Goal: Task Accomplishment & Management: Use online tool/utility

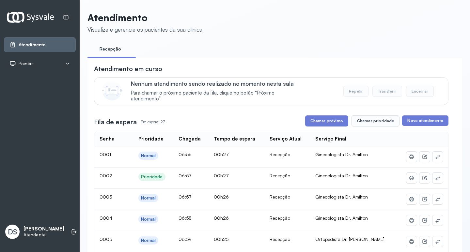
click at [67, 61] on icon at bounding box center [67, 63] width 5 height 5
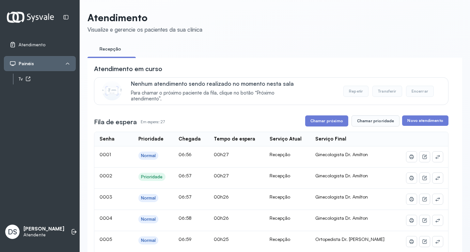
click at [61, 76] on div "Tv" at bounding box center [47, 79] width 57 height 6
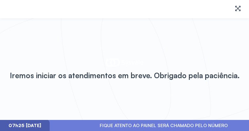
click at [54, 39] on div "Iremos iniciar os atendimentos em breve. Obrigado pela paciência." at bounding box center [124, 69] width 249 height 102
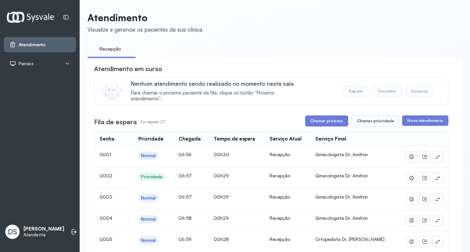
click at [40, 60] on div "Painéis" at bounding box center [40, 63] width 72 height 15
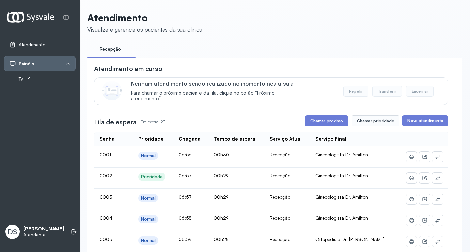
click at [41, 82] on link "Tv" at bounding box center [47, 79] width 57 height 8
click at [45, 78] on div "Tv" at bounding box center [47, 79] width 57 height 6
click at [202, 45] on ul "Recepção" at bounding box center [275, 51] width 375 height 15
click at [54, 76] on link "Tv" at bounding box center [47, 79] width 57 height 8
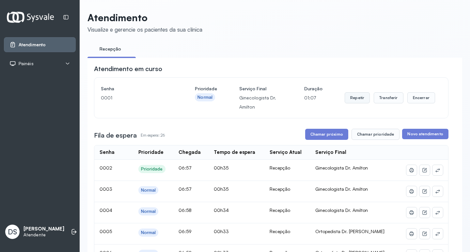
click at [356, 97] on button "Repetir" at bounding box center [357, 97] width 25 height 11
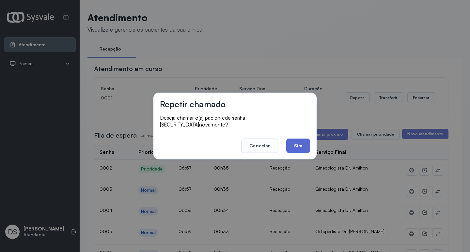
click at [290, 139] on button "Sim" at bounding box center [298, 146] width 24 height 14
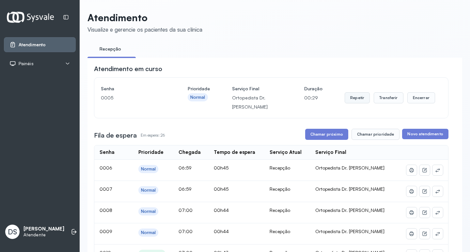
click at [350, 99] on button "Repetir" at bounding box center [357, 97] width 25 height 11
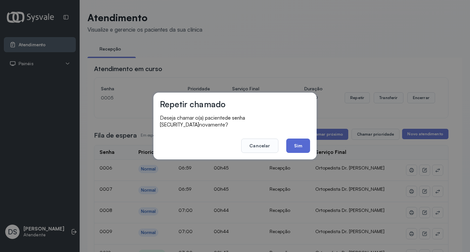
click at [301, 141] on button "Sim" at bounding box center [298, 146] width 24 height 14
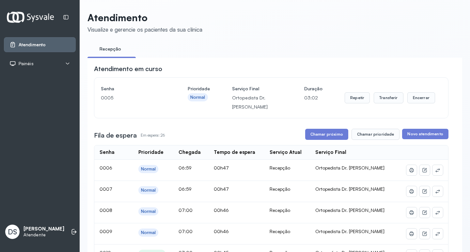
click at [27, 61] on span "Painéis" at bounding box center [26, 64] width 15 height 6
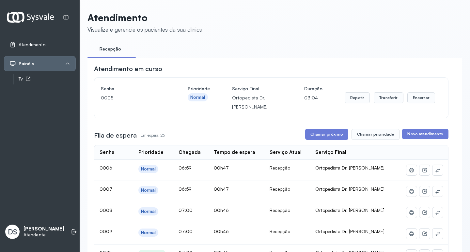
click at [23, 77] on div "Tv" at bounding box center [47, 79] width 57 height 6
click at [357, 100] on button "Repetir" at bounding box center [357, 97] width 25 height 11
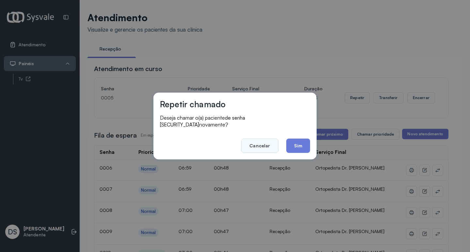
click at [262, 140] on button "Cancelar" at bounding box center [259, 146] width 37 height 14
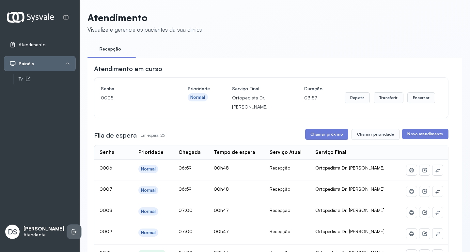
click at [72, 230] on icon at bounding box center [73, 233] width 3 height 6
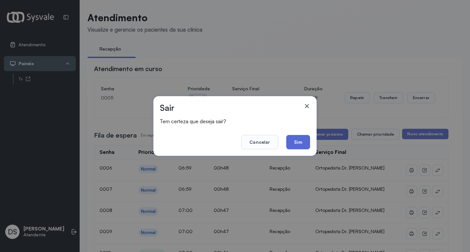
click at [298, 139] on button "Sim" at bounding box center [298, 142] width 24 height 14
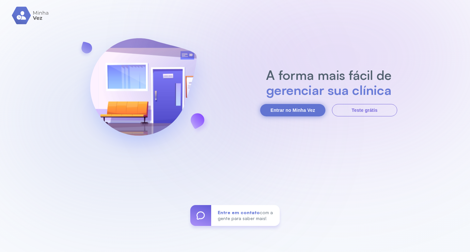
click at [283, 110] on button "Entrar no Minha Vez" at bounding box center [292, 110] width 65 height 12
click at [287, 105] on button "Entrar no Minha Vez" at bounding box center [292, 110] width 65 height 12
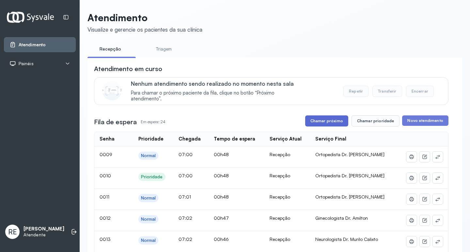
click at [340, 127] on button "Chamar próximo" at bounding box center [326, 121] width 43 height 11
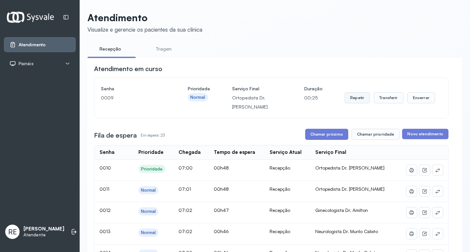
click at [353, 98] on button "Repetir" at bounding box center [357, 97] width 25 height 11
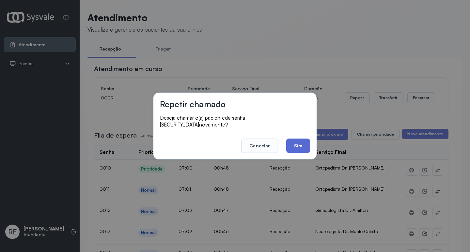
click at [287, 142] on button "Sim" at bounding box center [298, 146] width 24 height 14
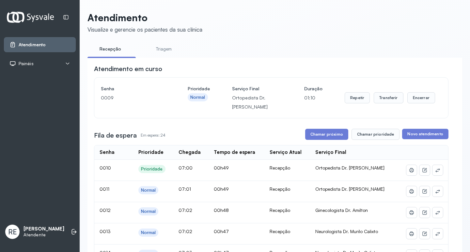
click at [54, 66] on div "Painéis" at bounding box center [39, 63] width 61 height 7
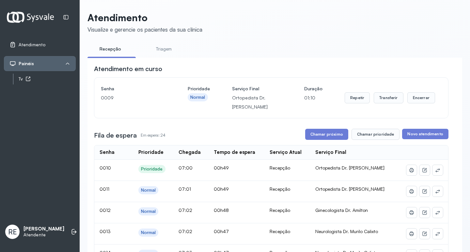
click at [44, 81] on div "Tv" at bounding box center [47, 79] width 57 height 6
click at [354, 97] on button "Repetir" at bounding box center [357, 97] width 25 height 11
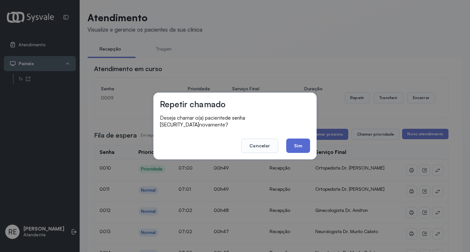
drag, startPoint x: 296, startPoint y: 135, endPoint x: 297, endPoint y: 138, distance: 3.8
click at [297, 135] on footer "Cancelar Sim" at bounding box center [235, 142] width 150 height 24
click at [297, 139] on button "Sim" at bounding box center [298, 146] width 24 height 14
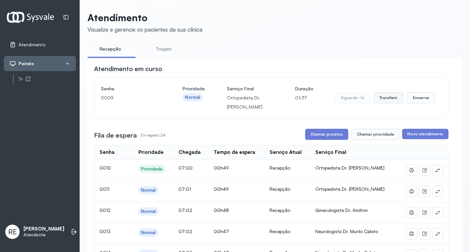
click at [379, 96] on button "Transferir" at bounding box center [389, 97] width 30 height 11
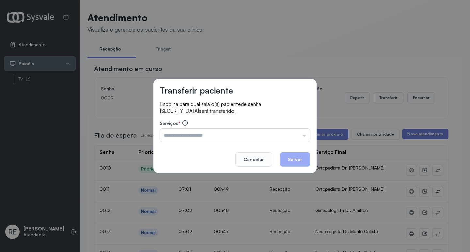
click at [227, 132] on input "text" at bounding box center [235, 135] width 150 height 13
type input "**********"
click at [288, 158] on button "Salvar" at bounding box center [295, 160] width 30 height 14
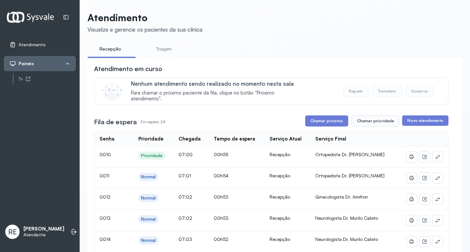
scroll to position [33, 0]
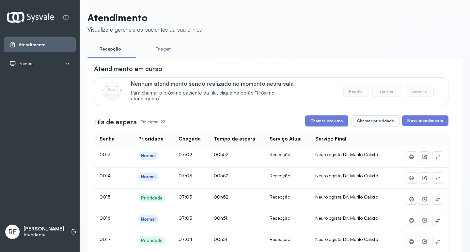
click at [427, 30] on header "Atendimento Visualize e gerencie os pacientes da sua clínica" at bounding box center [275, 23] width 375 height 22
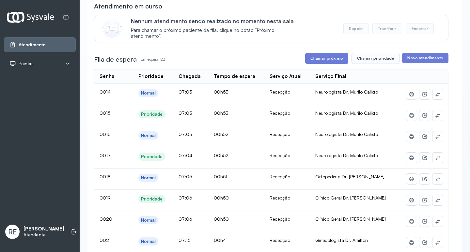
scroll to position [65, 0]
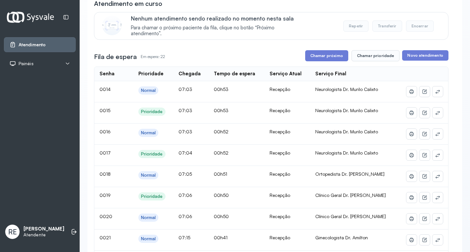
click at [30, 62] on span "Painéis" at bounding box center [26, 64] width 15 height 6
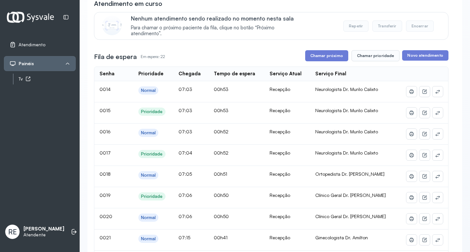
click at [25, 83] on link "Tv" at bounding box center [47, 79] width 57 height 8
click at [322, 60] on button "Chamar próximo" at bounding box center [326, 55] width 43 height 11
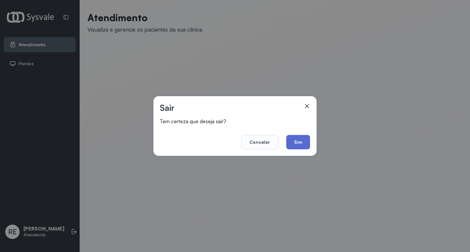
click at [306, 141] on button "Sim" at bounding box center [298, 142] width 24 height 14
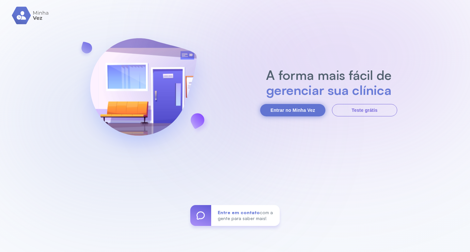
click at [283, 109] on button "Entrar no Minha Vez" at bounding box center [292, 110] width 65 height 12
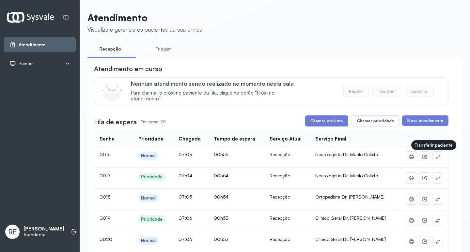
click at [435, 157] on icon at bounding box center [437, 156] width 5 height 5
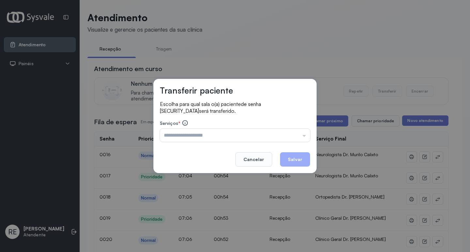
click at [210, 142] on div "Escolha para qual sala o(a) paciente de senha 0016 será transferido. Serviços *…" at bounding box center [235, 122] width 150 height 42
click at [205, 140] on input "text" at bounding box center [235, 135] width 150 height 13
type input "**********"
click at [293, 155] on button "Salvar" at bounding box center [295, 160] width 30 height 14
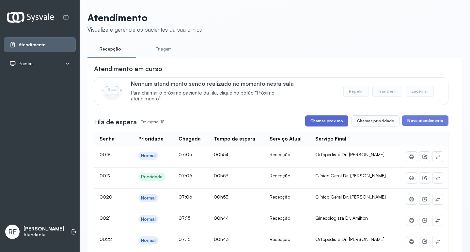
click at [330, 120] on button "Chamar próximo" at bounding box center [326, 121] width 43 height 11
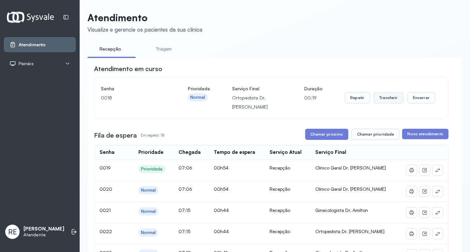
click at [377, 98] on button "Transferir" at bounding box center [389, 97] width 30 height 11
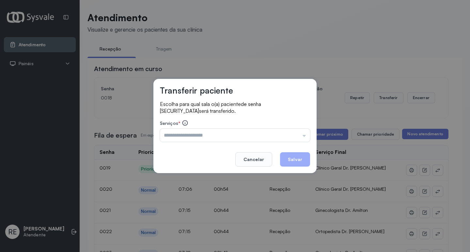
click at [174, 138] on input "text" at bounding box center [235, 135] width 150 height 13
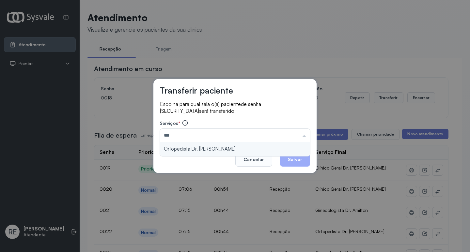
type input "**********"
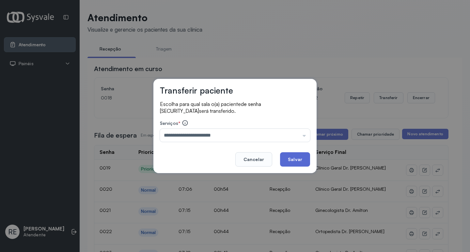
click at [301, 162] on button "Salvar" at bounding box center [295, 160] width 30 height 14
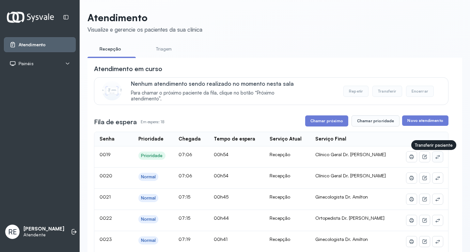
click at [434, 155] on button at bounding box center [438, 157] width 10 height 10
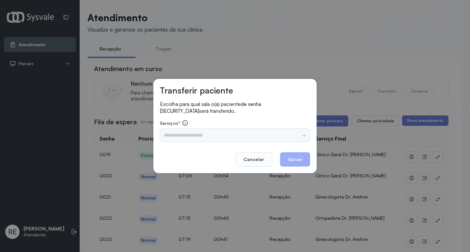
click at [187, 140] on div "Triagem Ortopedista Dr. Mauricio Ortopedista Dr. Ramon Ginecologista Dr. Amilto…" at bounding box center [235, 135] width 150 height 13
click at [184, 140] on input "text" at bounding box center [235, 135] width 150 height 13
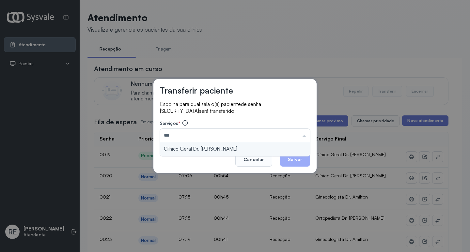
type input "**********"
click at [189, 153] on div "**********" at bounding box center [235, 126] width 163 height 94
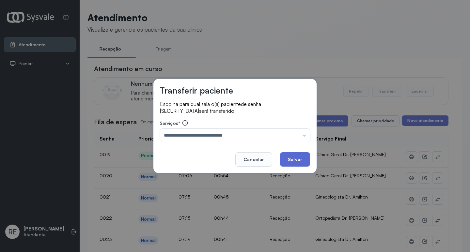
click at [296, 157] on button "Salvar" at bounding box center [295, 160] width 30 height 14
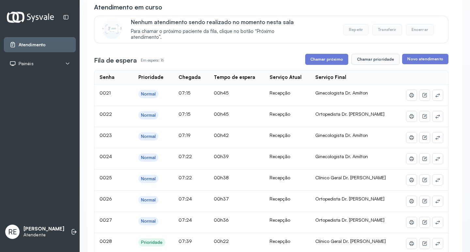
scroll to position [65, 0]
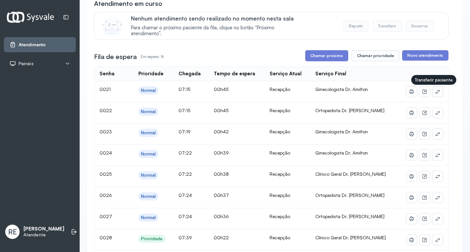
click at [434, 89] on button at bounding box center [438, 92] width 10 height 10
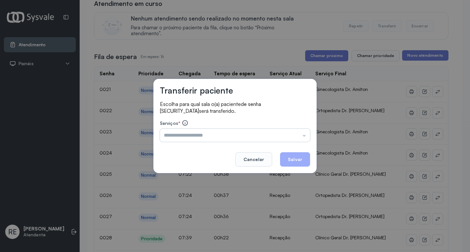
click at [186, 129] on div "Serviços * Triagem Ortopedista Dr. Mauricio Ortopedista Dr. Ramon Ginecologista…" at bounding box center [235, 131] width 150 height 22
click at [183, 133] on input "text" at bounding box center [235, 135] width 150 height 13
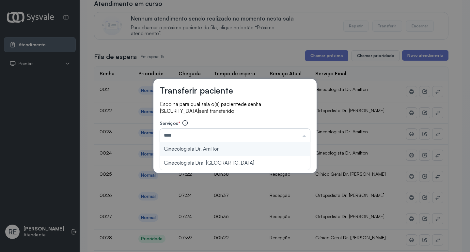
type input "**********"
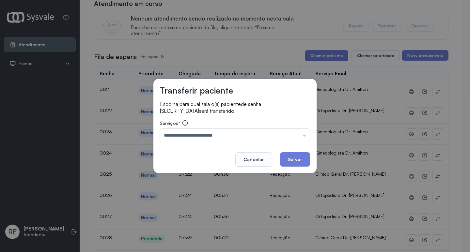
click at [294, 159] on button "Salvar" at bounding box center [295, 160] width 30 height 14
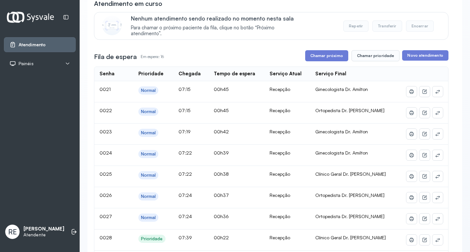
scroll to position [0, 0]
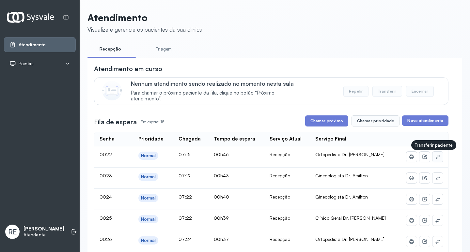
click at [435, 160] on icon at bounding box center [437, 156] width 5 height 5
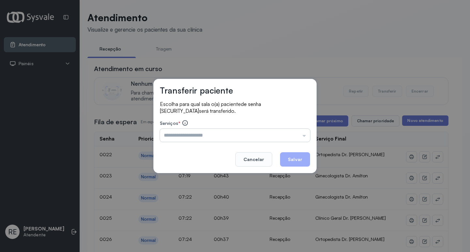
drag, startPoint x: 167, startPoint y: 126, endPoint x: 188, endPoint y: 134, distance: 22.3
click at [171, 127] on label "Serviços *" at bounding box center [235, 124] width 150 height 8
click at [188, 134] on input "text" at bounding box center [235, 135] width 150 height 13
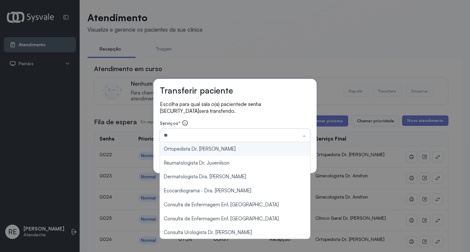
type input "*"
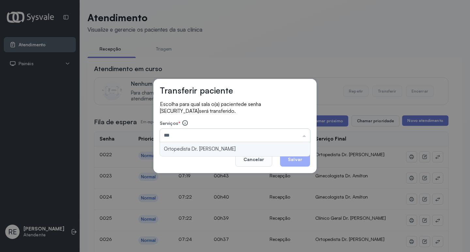
type input "**********"
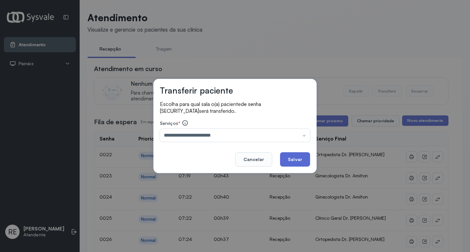
click at [292, 159] on button "Salvar" at bounding box center [295, 160] width 30 height 14
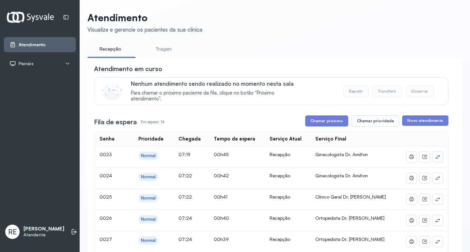
click at [435, 158] on icon at bounding box center [437, 156] width 5 height 5
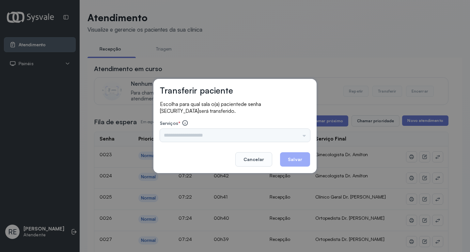
drag, startPoint x: 202, startPoint y: 123, endPoint x: 192, endPoint y: 130, distance: 13.0
click at [202, 124] on label "Serviços *" at bounding box center [235, 124] width 150 height 8
click at [192, 130] on input "text" at bounding box center [235, 135] width 150 height 13
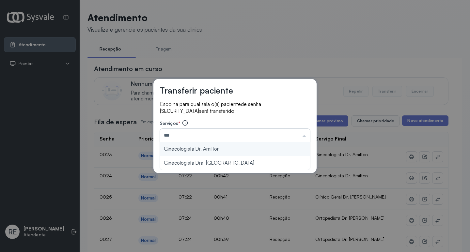
type input "**********"
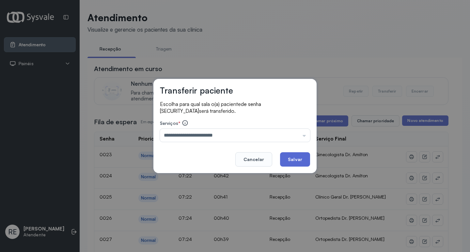
click at [290, 159] on button "Salvar" at bounding box center [295, 160] width 30 height 14
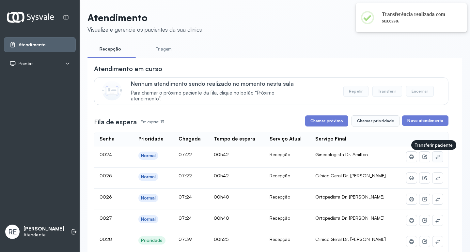
click at [435, 158] on icon at bounding box center [437, 156] width 5 height 5
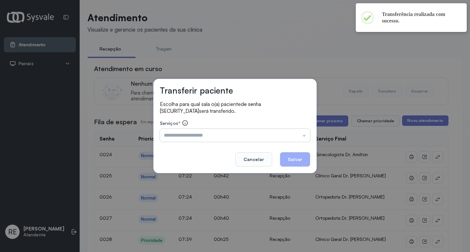
click at [179, 130] on input "text" at bounding box center [235, 135] width 150 height 13
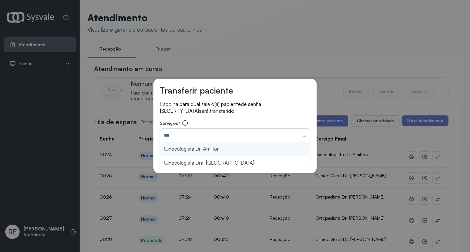
type input "**********"
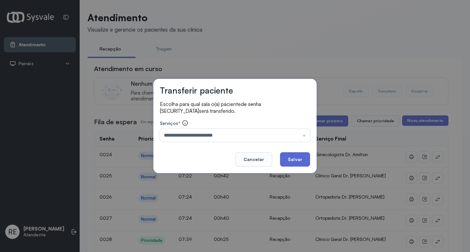
click at [293, 160] on button "Salvar" at bounding box center [295, 160] width 30 height 14
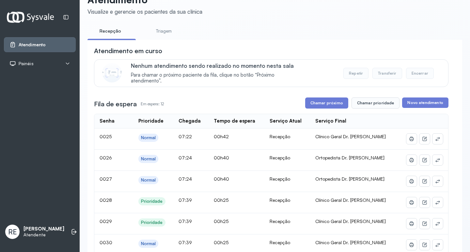
scroll to position [65, 0]
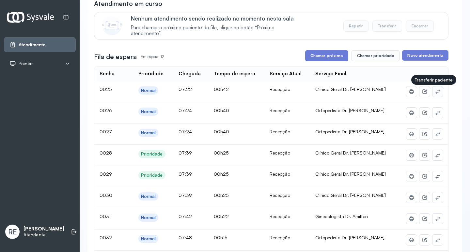
click at [435, 92] on icon at bounding box center [437, 91] width 5 height 5
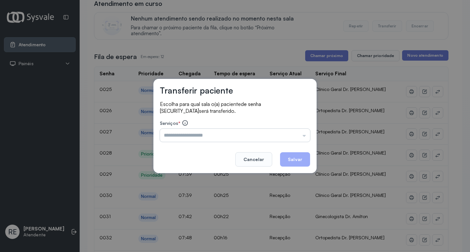
drag, startPoint x: 217, startPoint y: 128, endPoint x: 207, endPoint y: 141, distance: 16.6
click at [211, 137] on div "Serviços * Triagem Ortopedista Dr. Mauricio Ortopedista Dr. Ramon Ginecologista…" at bounding box center [235, 131] width 150 height 22
click at [199, 138] on input "text" at bounding box center [235, 135] width 150 height 13
type input "**********"
click at [301, 159] on button "Salvar" at bounding box center [295, 160] width 30 height 14
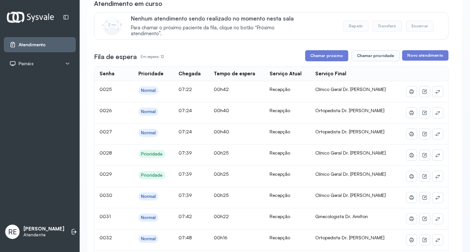
scroll to position [0, 0]
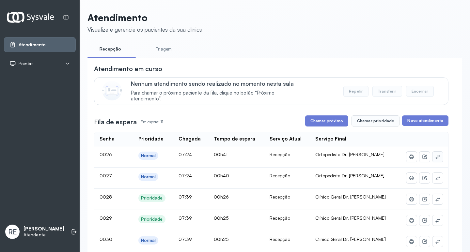
click at [435, 158] on icon at bounding box center [437, 156] width 5 height 5
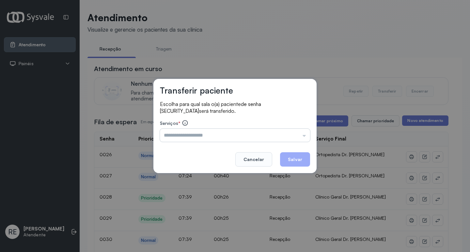
click at [186, 140] on input "text" at bounding box center [235, 135] width 150 height 13
type input "**********"
click at [295, 156] on button "Salvar" at bounding box center [295, 160] width 30 height 14
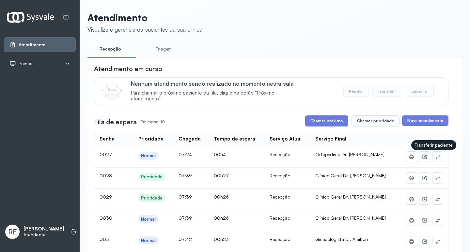
click at [434, 155] on button at bounding box center [438, 157] width 10 height 10
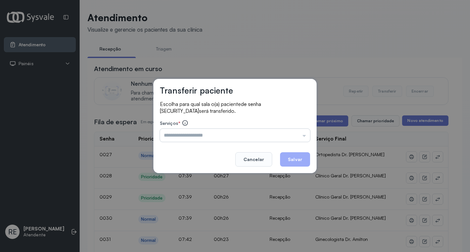
click at [196, 136] on input "text" at bounding box center [235, 135] width 150 height 13
type input "**********"
click at [293, 156] on button "Salvar" at bounding box center [295, 160] width 30 height 14
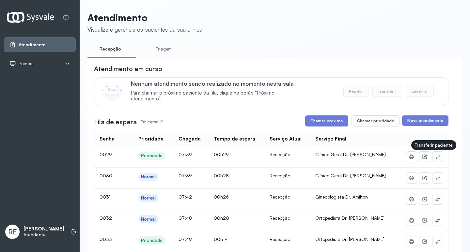
click at [435, 158] on icon at bounding box center [437, 156] width 5 height 5
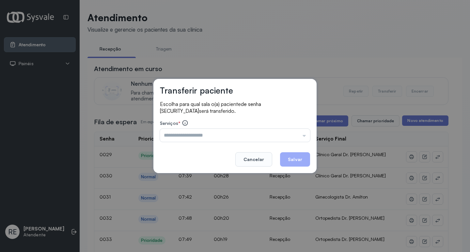
click at [193, 145] on footer "Cancelar Salvar" at bounding box center [235, 155] width 150 height 24
click at [159, 126] on div "Transferir paciente Escolha para qual sala o(a) paciente de senha 0029 será tra…" at bounding box center [235, 126] width 163 height 94
drag, startPoint x: 195, startPoint y: 134, endPoint x: 190, endPoint y: 134, distance: 5.6
click at [194, 134] on input "text" at bounding box center [235, 135] width 150 height 13
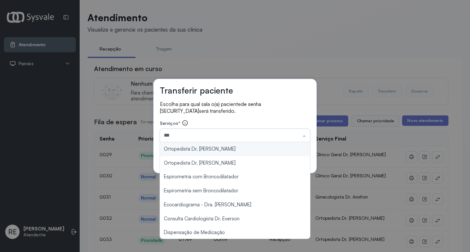
type input "**********"
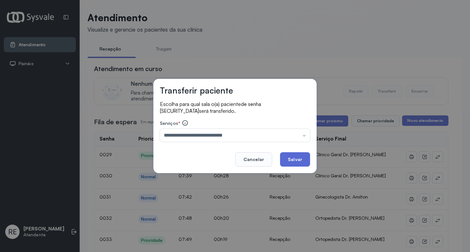
click at [298, 156] on button "Salvar" at bounding box center [295, 160] width 30 height 14
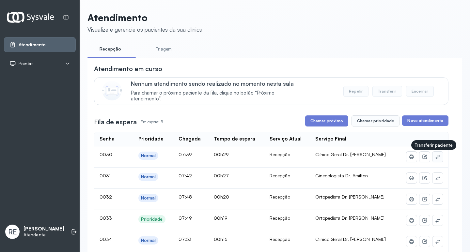
click at [436, 158] on icon at bounding box center [438, 157] width 4 height 4
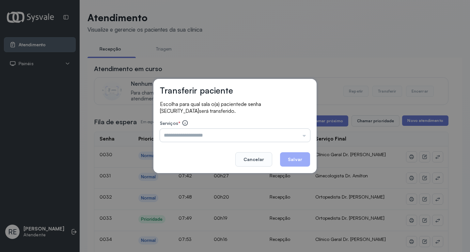
click at [193, 134] on input "text" at bounding box center [235, 135] width 150 height 13
type input "**********"
click at [299, 158] on button "Salvar" at bounding box center [295, 160] width 30 height 14
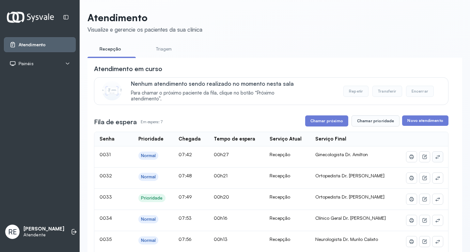
click at [435, 159] on icon at bounding box center [437, 156] width 5 height 5
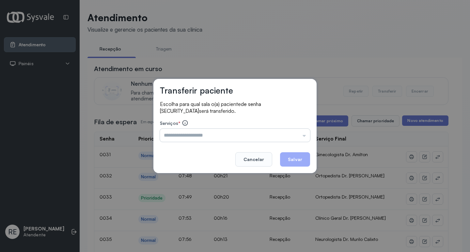
click at [249, 138] on input "text" at bounding box center [235, 135] width 150 height 13
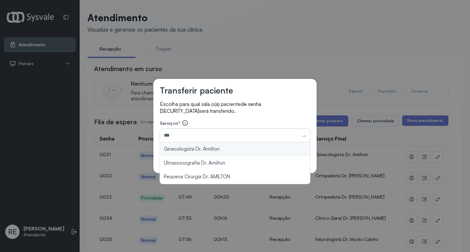
type input "**********"
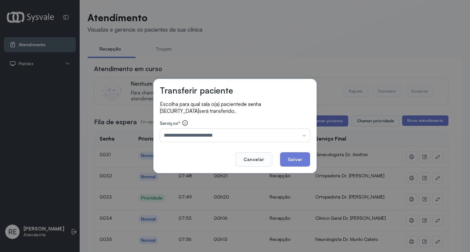
click at [299, 161] on button "Salvar" at bounding box center [295, 160] width 30 height 14
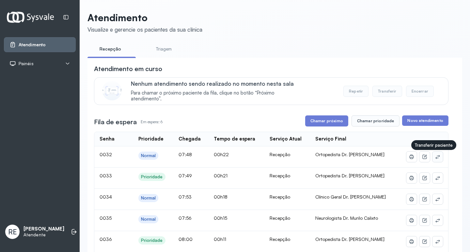
click at [435, 160] on icon at bounding box center [437, 156] width 5 height 5
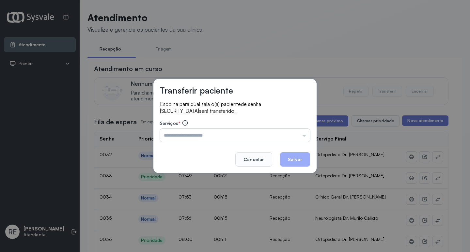
click at [204, 132] on input "text" at bounding box center [235, 135] width 150 height 13
type input "**********"
click at [296, 158] on button "Salvar" at bounding box center [295, 160] width 30 height 14
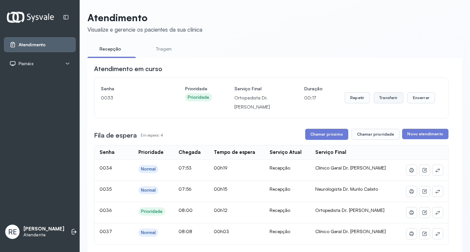
click at [393, 99] on button "Transferir" at bounding box center [389, 97] width 30 height 11
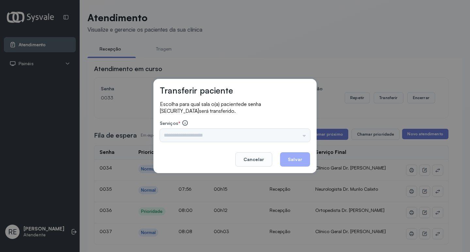
click at [211, 135] on input "text" at bounding box center [235, 135] width 150 height 13
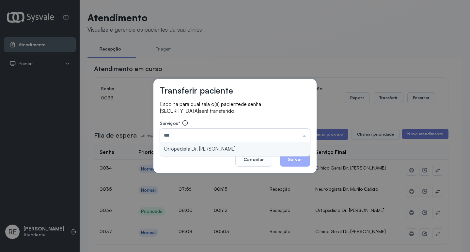
type input "**********"
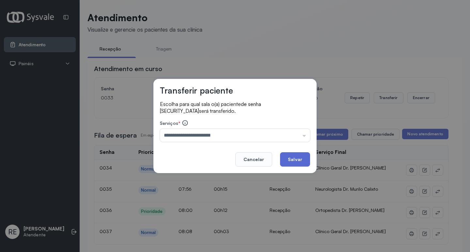
click at [301, 160] on button "Salvar" at bounding box center [295, 160] width 30 height 14
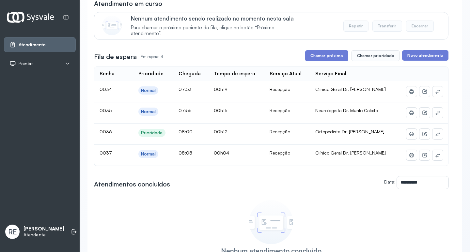
scroll to position [33, 0]
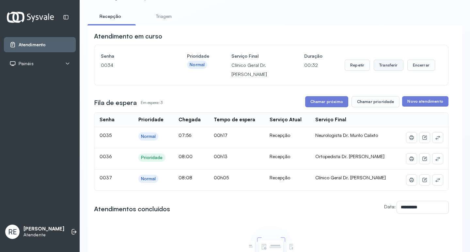
drag, startPoint x: 383, startPoint y: 66, endPoint x: 379, endPoint y: 66, distance: 4.6
click at [379, 66] on button "Transferir" at bounding box center [389, 65] width 30 height 11
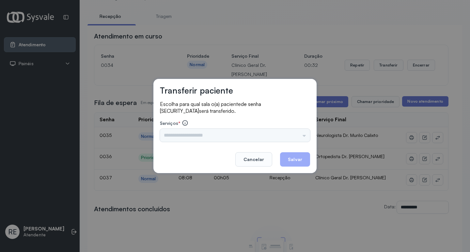
click at [204, 137] on div "Triagem Ortopedista Dr. Mauricio Ortopedista Dr. Ramon Ginecologista Dr. Amilto…" at bounding box center [235, 135] width 150 height 13
click at [204, 137] on input "text" at bounding box center [235, 135] width 150 height 13
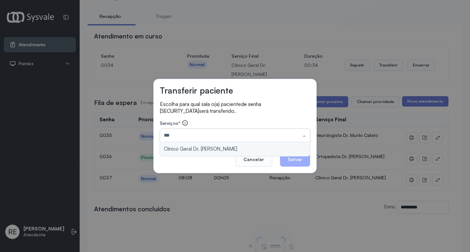
type input "**********"
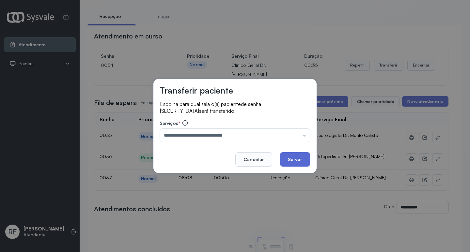
click at [294, 162] on button "Salvar" at bounding box center [295, 160] width 30 height 14
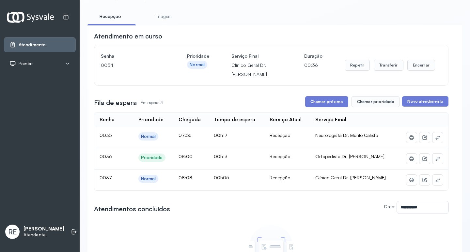
scroll to position [0, 0]
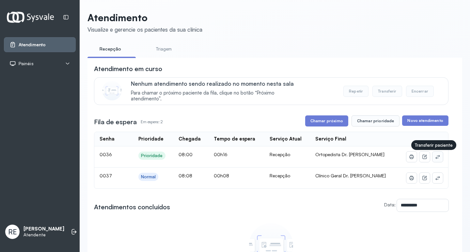
click at [429, 161] on div at bounding box center [423, 157] width 40 height 10
click at [439, 161] on td at bounding box center [423, 157] width 51 height 21
click at [434, 162] on button at bounding box center [438, 157] width 10 height 10
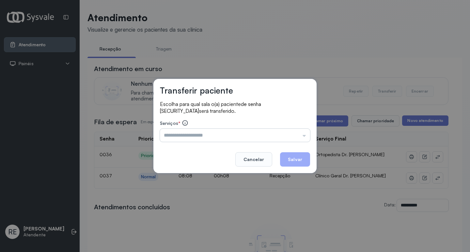
click at [205, 139] on input "text" at bounding box center [235, 135] width 150 height 13
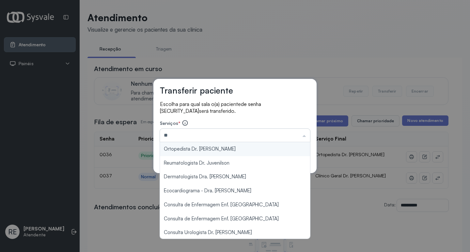
type input "**********"
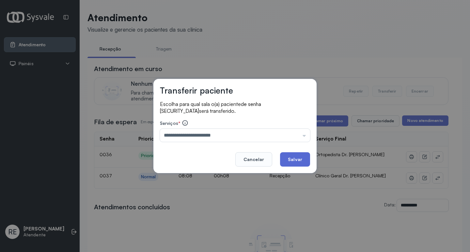
drag, startPoint x: 295, startPoint y: 160, endPoint x: 292, endPoint y: 158, distance: 3.5
click at [294, 159] on button "Salvar" at bounding box center [295, 160] width 30 height 14
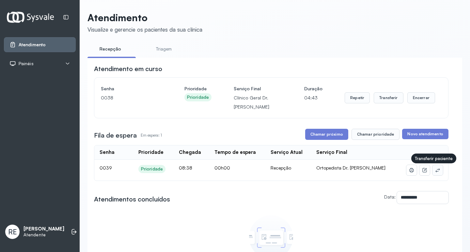
click at [435, 172] on icon at bounding box center [437, 170] width 5 height 5
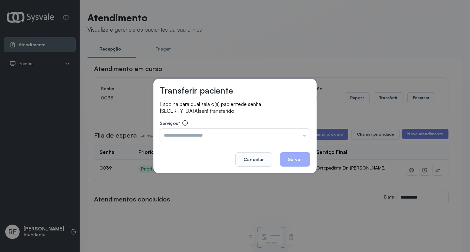
click at [171, 133] on div "Triagem Ortopedista Dr. Mauricio Ortopedista Dr. Ramon Ginecologista Dr. Amilto…" at bounding box center [235, 135] width 150 height 13
click at [171, 133] on input "text" at bounding box center [235, 135] width 150 height 13
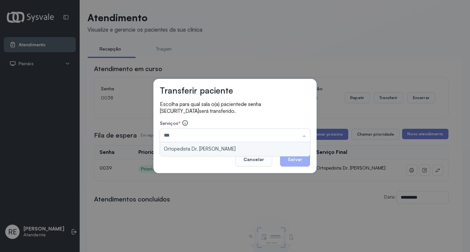
type input "**********"
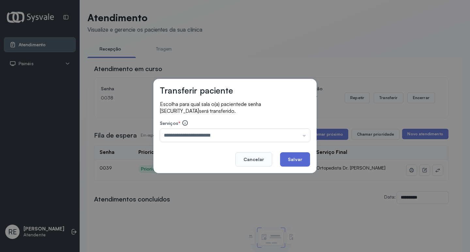
click at [306, 160] on button "Salvar" at bounding box center [295, 160] width 30 height 14
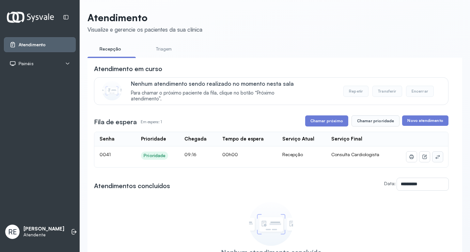
click at [436, 156] on button at bounding box center [438, 157] width 10 height 10
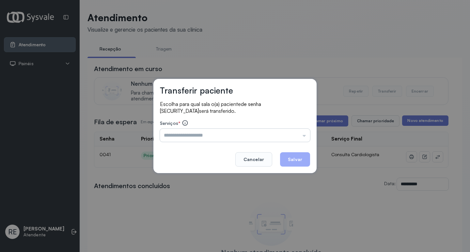
click at [203, 131] on input "text" at bounding box center [235, 135] width 150 height 13
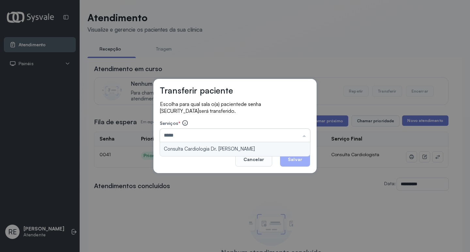
type input "**********"
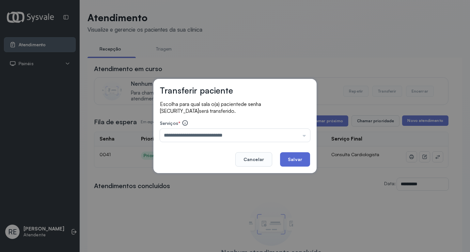
drag, startPoint x: 296, startPoint y: 159, endPoint x: 289, endPoint y: 157, distance: 6.7
click at [295, 159] on button "Salvar" at bounding box center [295, 160] width 30 height 14
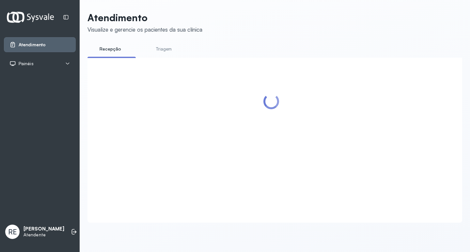
click at [429, 156] on div at bounding box center [271, 132] width 355 height 136
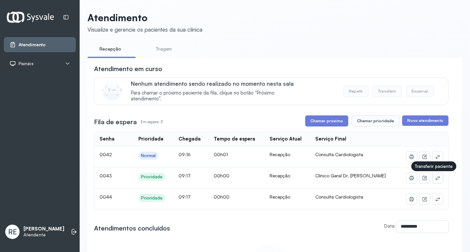
click at [436, 180] on icon at bounding box center [438, 178] width 4 height 4
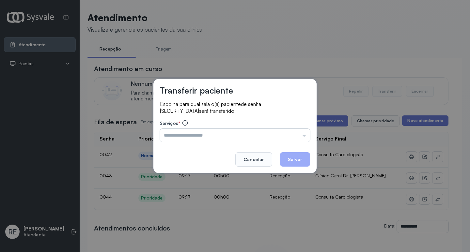
click at [212, 139] on input "text" at bounding box center [235, 135] width 150 height 13
type input "**********"
click at [299, 160] on button "Salvar" at bounding box center [295, 160] width 30 height 14
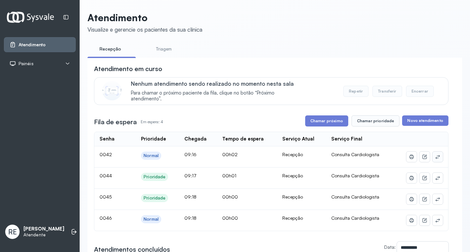
click at [435, 156] on icon at bounding box center [437, 156] width 5 height 5
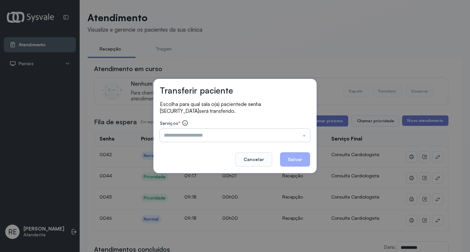
click at [175, 131] on input "text" at bounding box center [235, 135] width 150 height 13
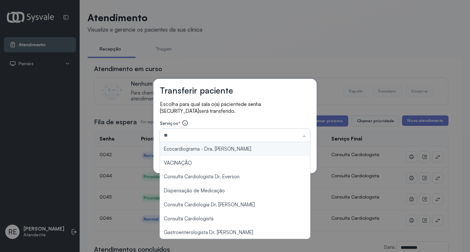
type input "*"
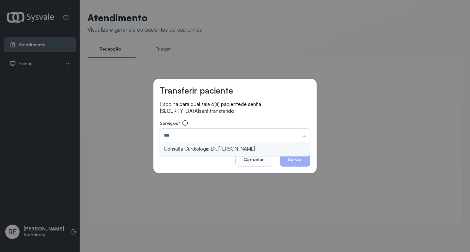
type input "**********"
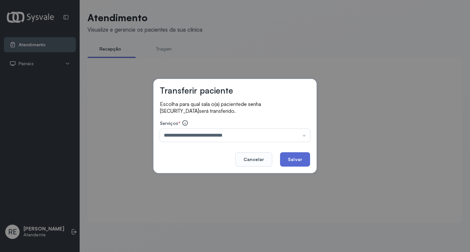
click at [290, 158] on button "Salvar" at bounding box center [295, 160] width 30 height 14
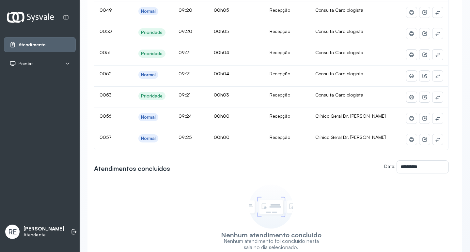
scroll to position [261, 0]
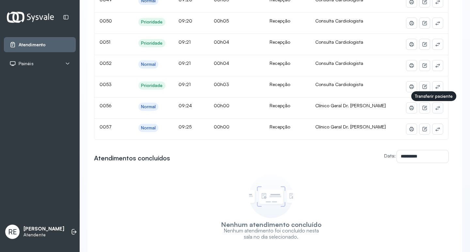
click at [435, 109] on icon at bounding box center [437, 107] width 5 height 5
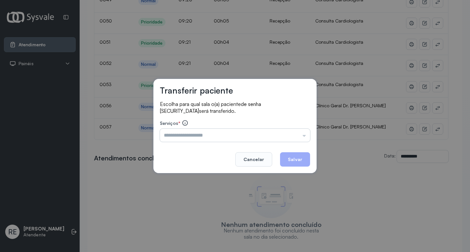
click at [200, 134] on input "text" at bounding box center [235, 135] width 150 height 13
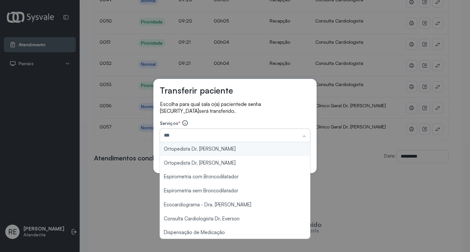
type input "**********"
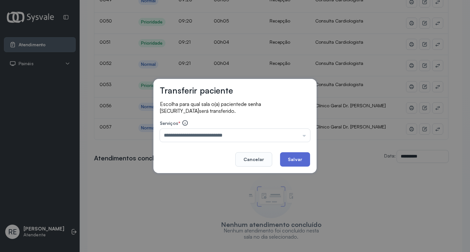
click at [290, 160] on button "Salvar" at bounding box center [295, 160] width 30 height 14
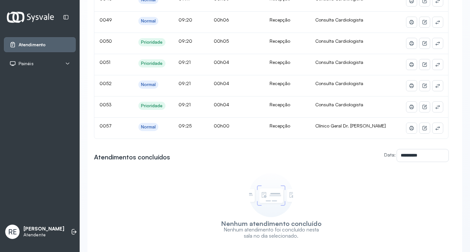
scroll to position [295, 0]
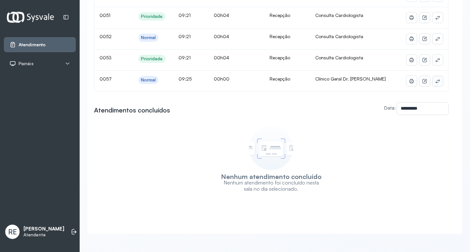
click at [435, 79] on icon at bounding box center [437, 81] width 5 height 5
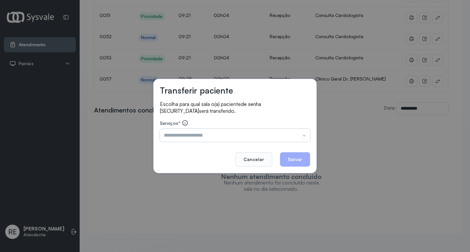
click at [227, 136] on input "text" at bounding box center [235, 135] width 150 height 13
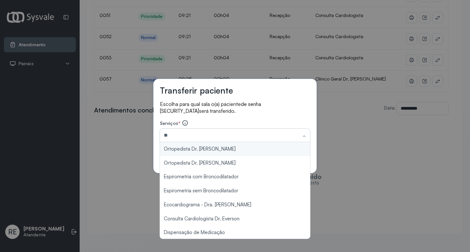
type input "**********"
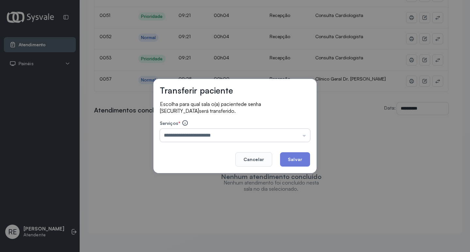
click at [225, 136] on input "**********" at bounding box center [235, 135] width 150 height 13
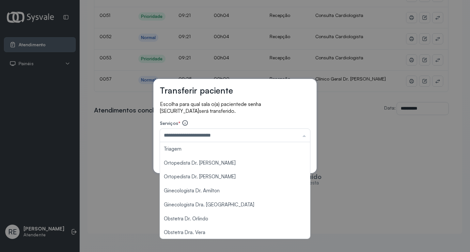
drag, startPoint x: 134, startPoint y: 152, endPoint x: 144, endPoint y: 141, distance: 14.6
click at [134, 151] on div "**********" at bounding box center [235, 126] width 470 height 252
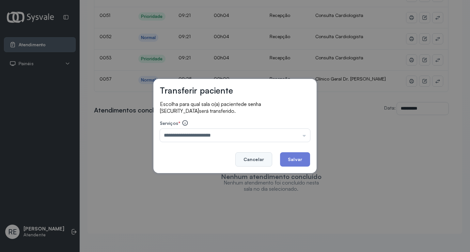
click at [244, 160] on button "Cancelar" at bounding box center [253, 160] width 37 height 14
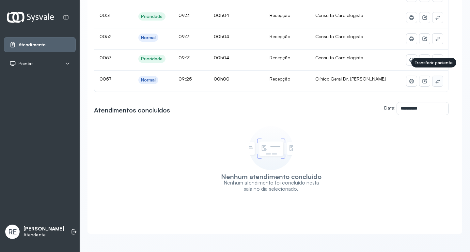
click at [435, 79] on icon at bounding box center [437, 81] width 5 height 5
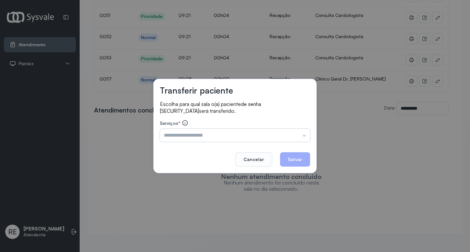
drag, startPoint x: 206, startPoint y: 129, endPoint x: 204, endPoint y: 132, distance: 3.8
click at [206, 131] on input "text" at bounding box center [235, 135] width 150 height 13
type input "**********"
click at [291, 162] on button "Salvar" at bounding box center [295, 160] width 30 height 14
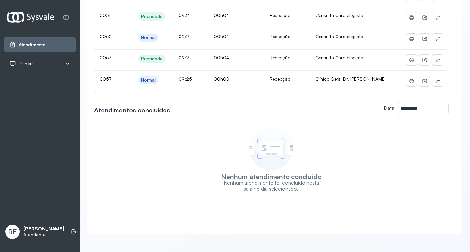
scroll to position [0, 0]
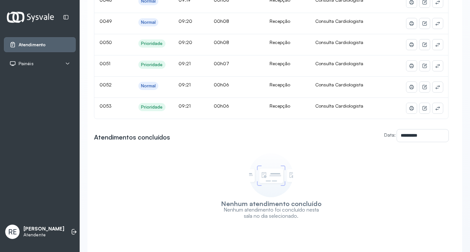
scroll to position [176, 0]
